Goal: Navigation & Orientation: Find specific page/section

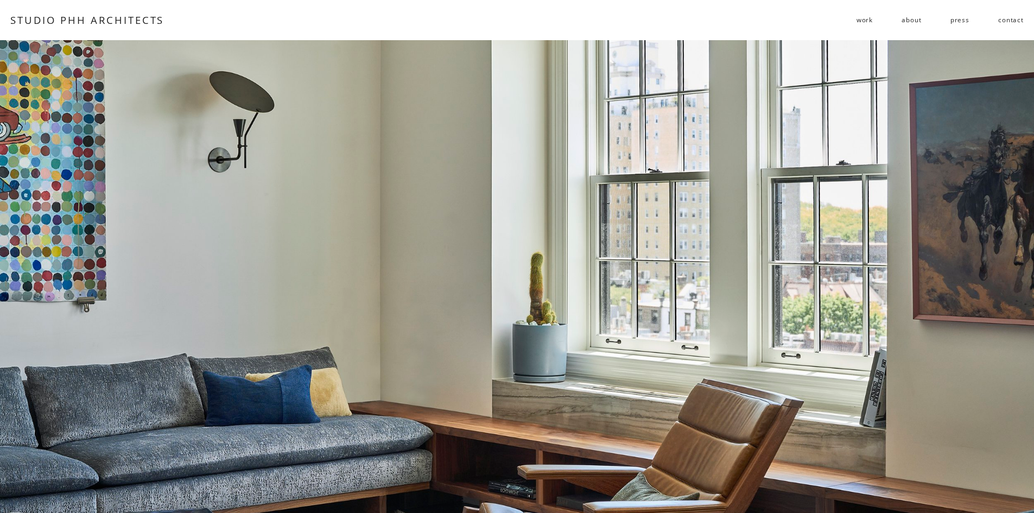
click at [0, 0] on span "public" at bounding box center [0, 0] width 0 height 0
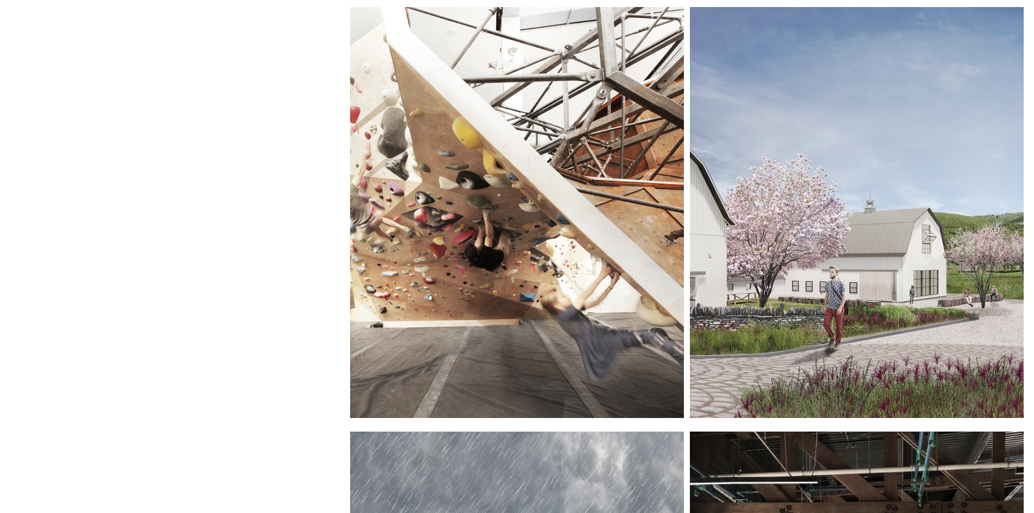
scroll to position [489, 0]
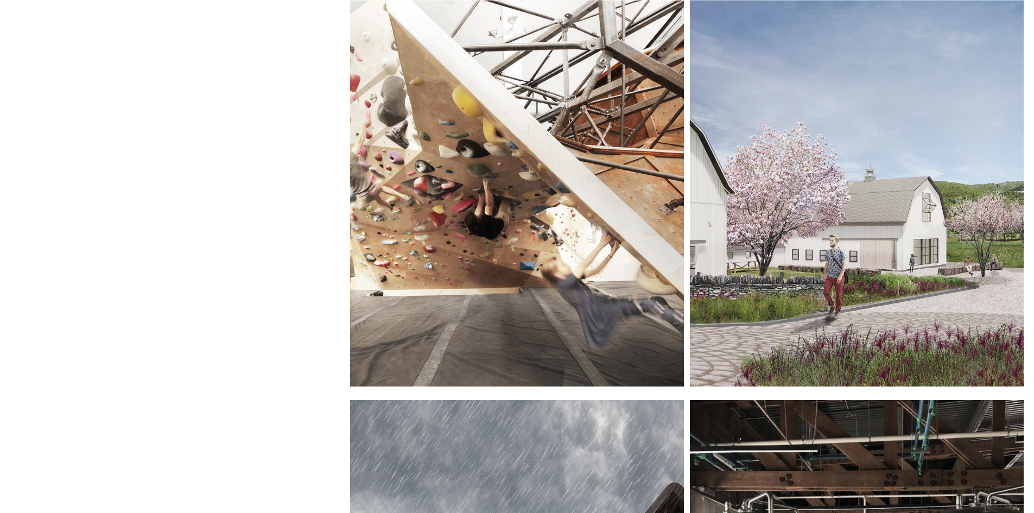
click at [866, 182] on div at bounding box center [857, 181] width 334 height 411
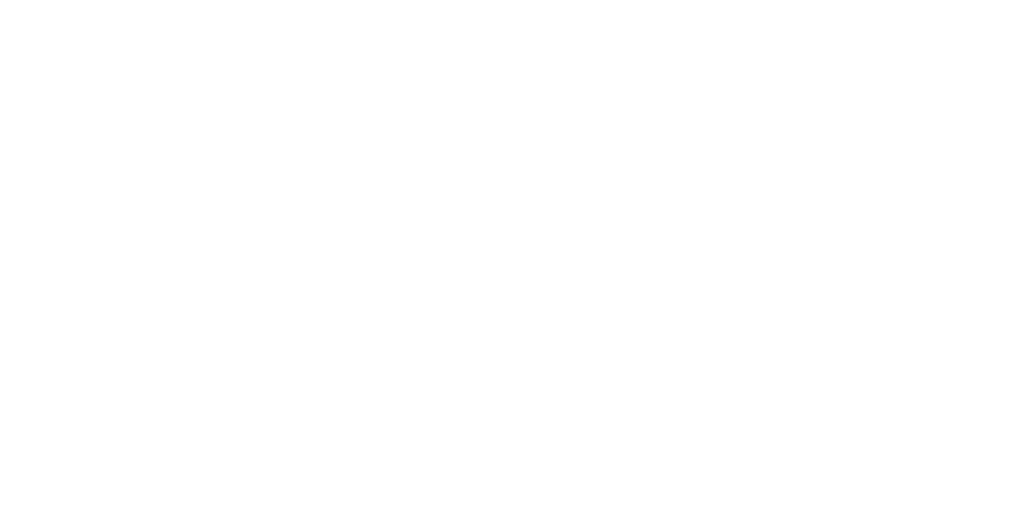
scroll to position [1737, 0]
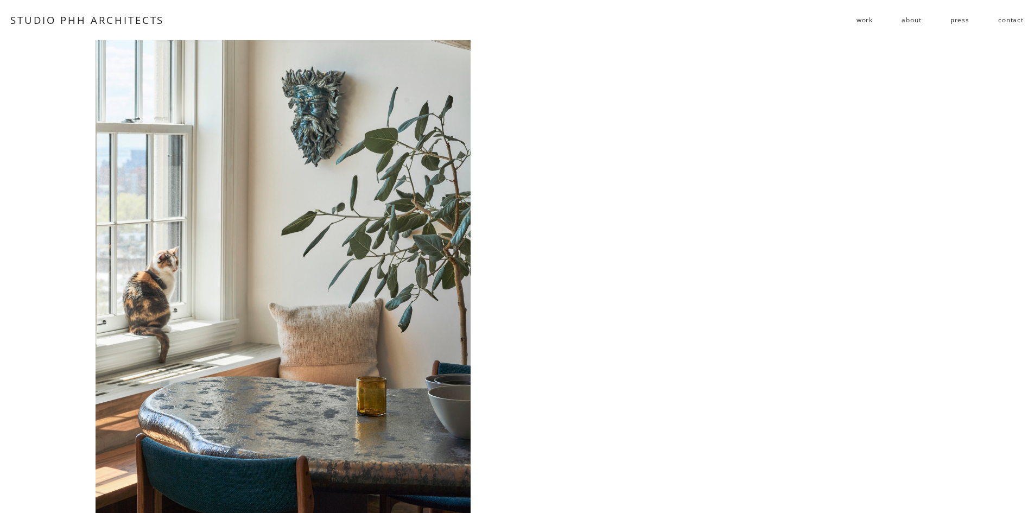
click at [0, 0] on span "residential" at bounding box center [0, 0] width 0 height 0
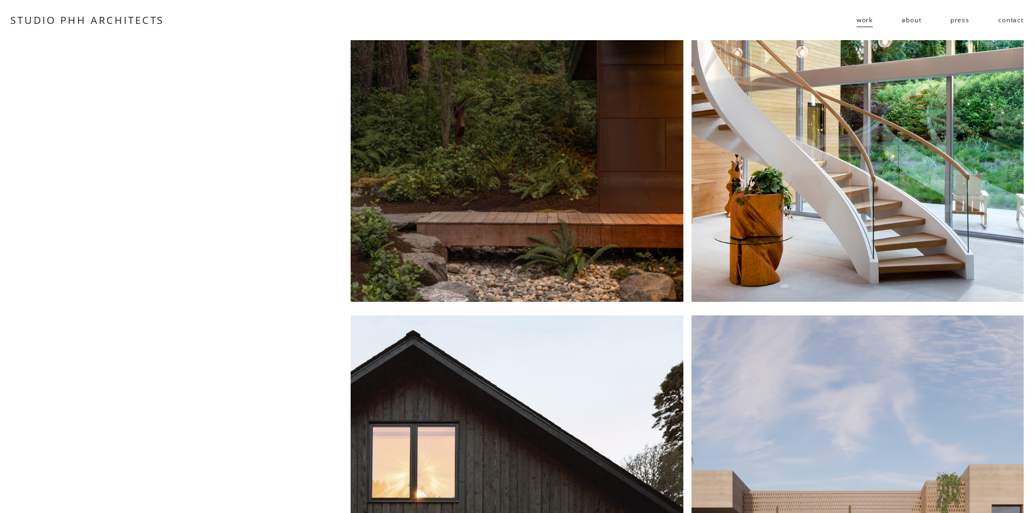
scroll to position [380, 0]
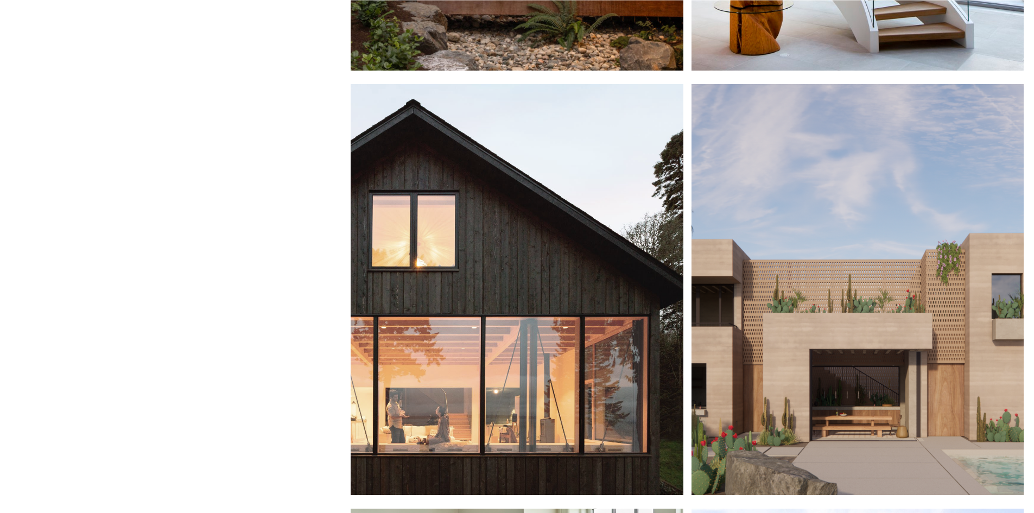
click at [571, 295] on div at bounding box center [517, 289] width 332 height 411
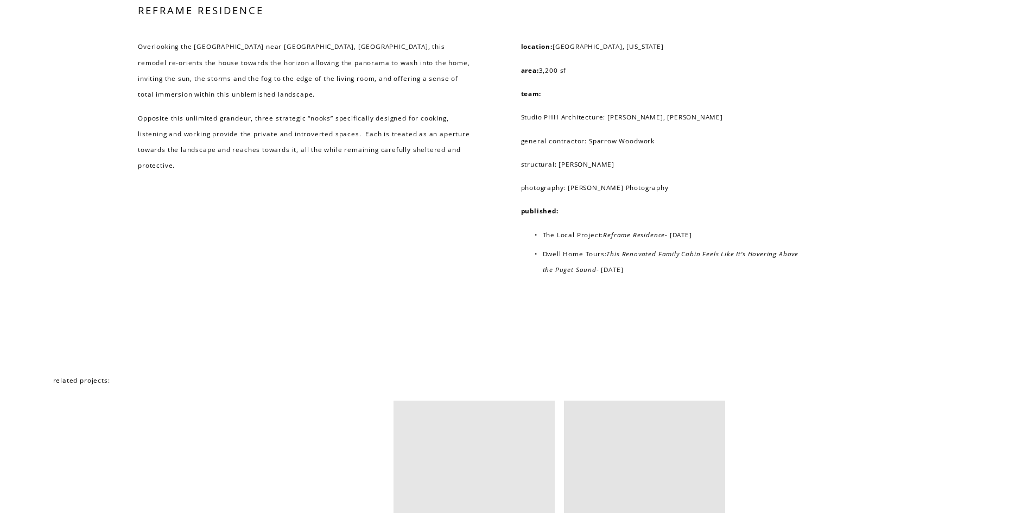
scroll to position [7436, 0]
